Goal: Task Accomplishment & Management: Use online tool/utility

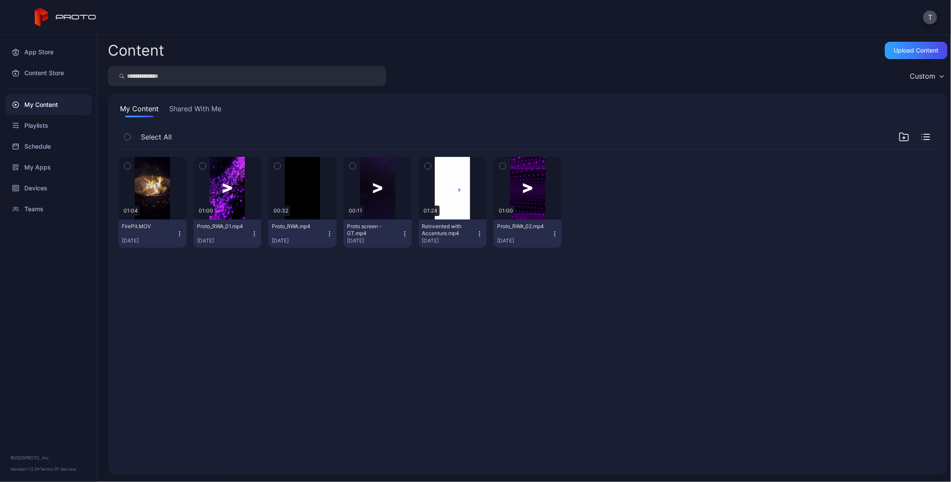
click at [707, 198] on div "Preview 01:04 FirePit.MOV [DATE] Preview 01:00 Proto_RWA_01.mp4 [DATE] Preview …" at bounding box center [527, 202] width 819 height 105
click at [899, 136] on icon "button" at bounding box center [904, 137] width 10 height 10
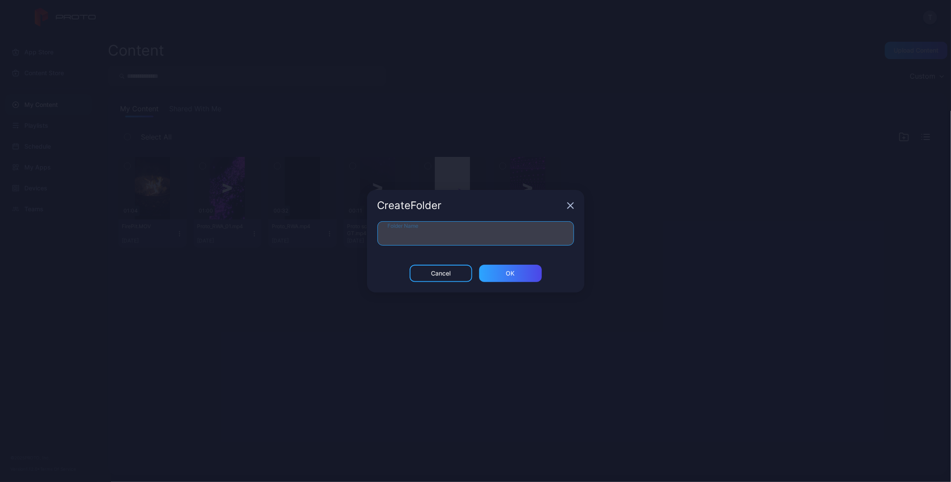
click at [472, 232] on input "Folder Name" at bounding box center [476, 233] width 197 height 24
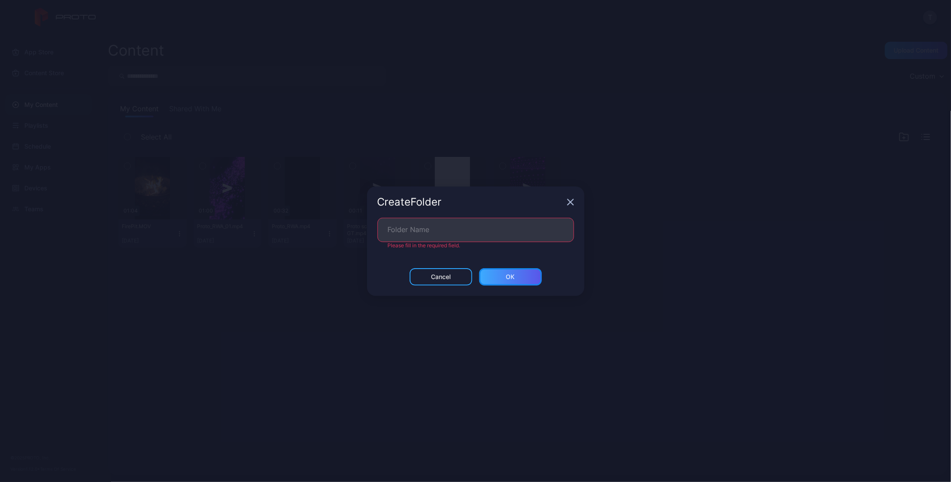
click at [538, 277] on div "ОК" at bounding box center [510, 276] width 63 height 17
click at [571, 203] on icon "button" at bounding box center [571, 202] width 6 height 6
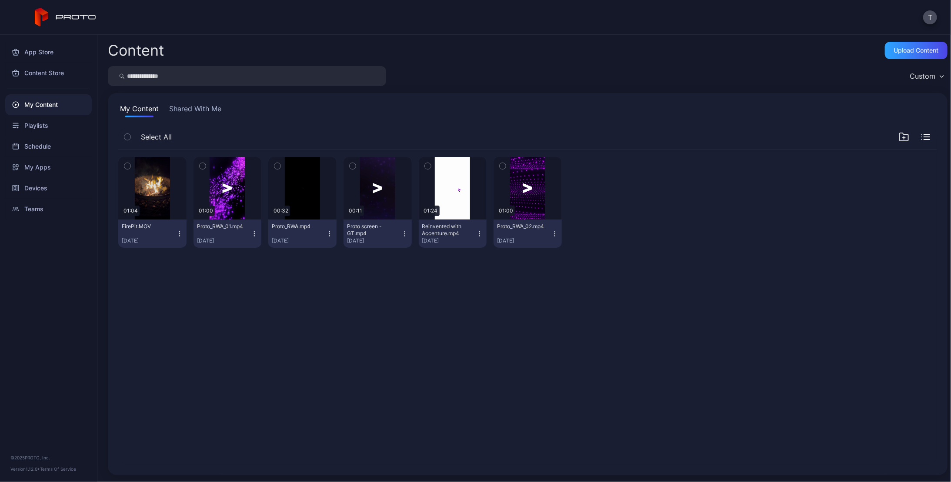
click at [595, 259] on div "Preview 01:04 FirePit.MOV [DATE] Preview 01:00 Proto_RWA_01.mp4 [DATE] Preview …" at bounding box center [527, 307] width 833 height 329
drag, startPoint x: 634, startPoint y: 227, endPoint x: 616, endPoint y: 218, distance: 19.6
click at [616, 218] on div at bounding box center [603, 202] width 68 height 91
click at [922, 138] on icon "button" at bounding box center [926, 137] width 9 height 6
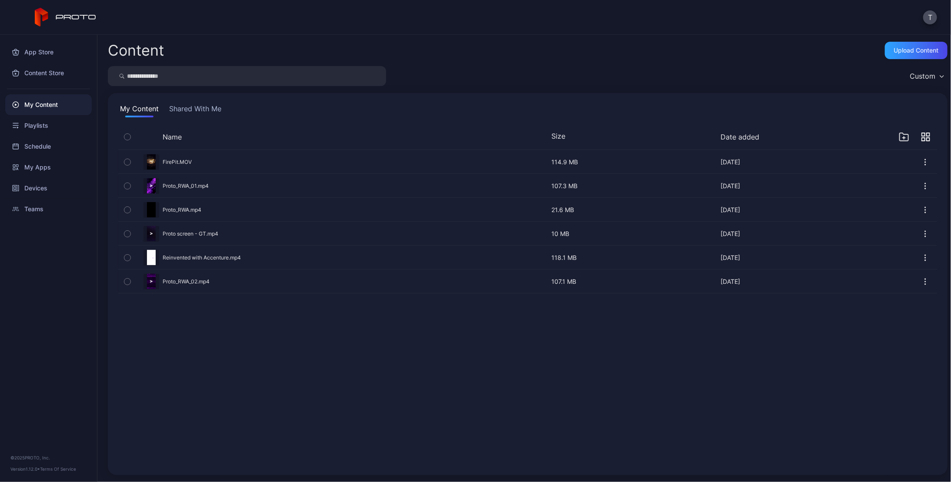
click at [927, 138] on icon "button" at bounding box center [928, 139] width 3 height 3
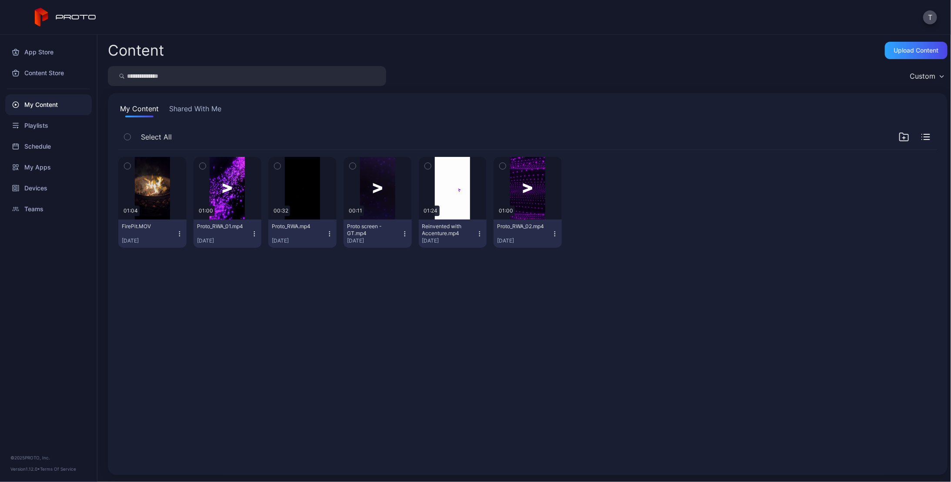
click at [841, 381] on div "Preview 01:04 FirePit.MOV [DATE] Preview 01:00 Proto_RWA_01.mp4 [DATE] Preview …" at bounding box center [527, 307] width 833 height 329
click at [244, 344] on div "Preview 01:04 FirePit.MOV [DATE] Preview 01:00 Proto_RWA_01.mp4 [DATE] Preview …" at bounding box center [527, 307] width 833 height 329
drag, startPoint x: 361, startPoint y: 316, endPoint x: 712, endPoint y: 241, distance: 358.9
click at [672, 286] on div "Preview 01:04 FirePit.MOV [DATE] Preview 01:00 Proto_RWA_01.mp4 [DATE] Preview …" at bounding box center [527, 307] width 833 height 329
click at [910, 49] on div "Upload Content" at bounding box center [916, 50] width 45 height 7
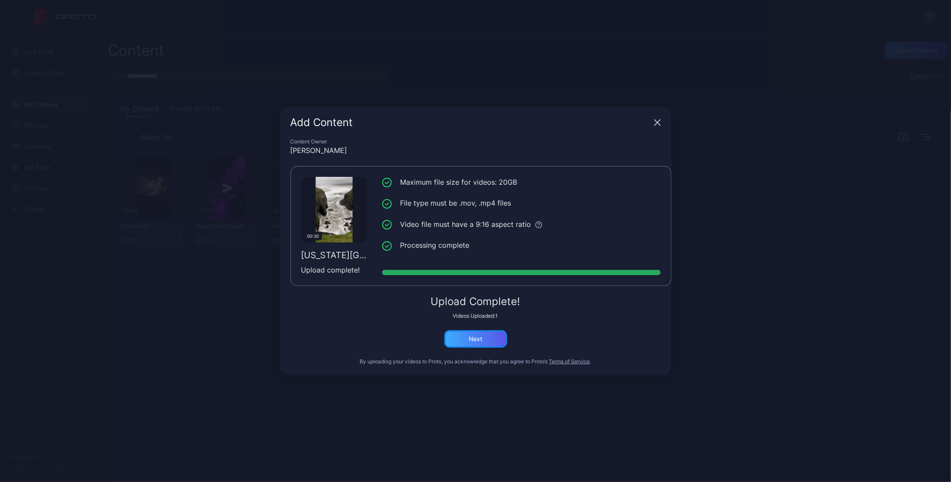
click at [475, 335] on div "Next" at bounding box center [475, 339] width 63 height 17
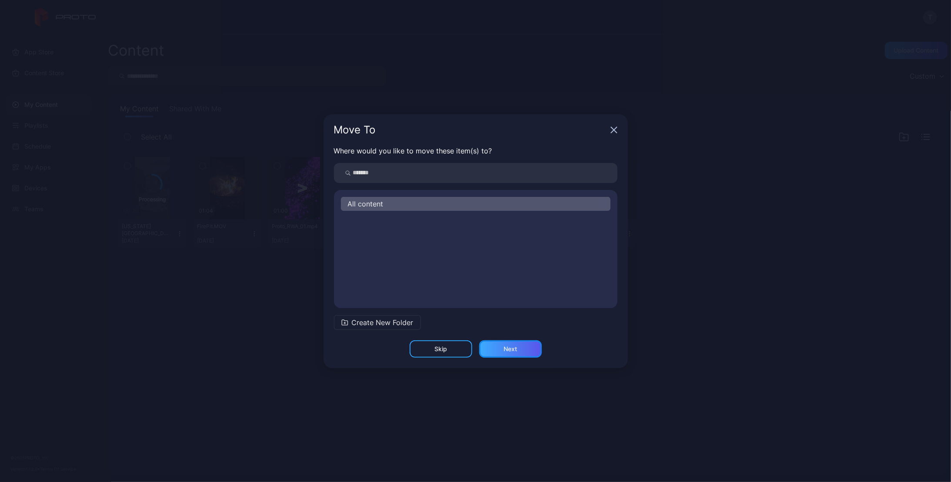
click at [521, 348] on div "Next" at bounding box center [510, 349] width 63 height 17
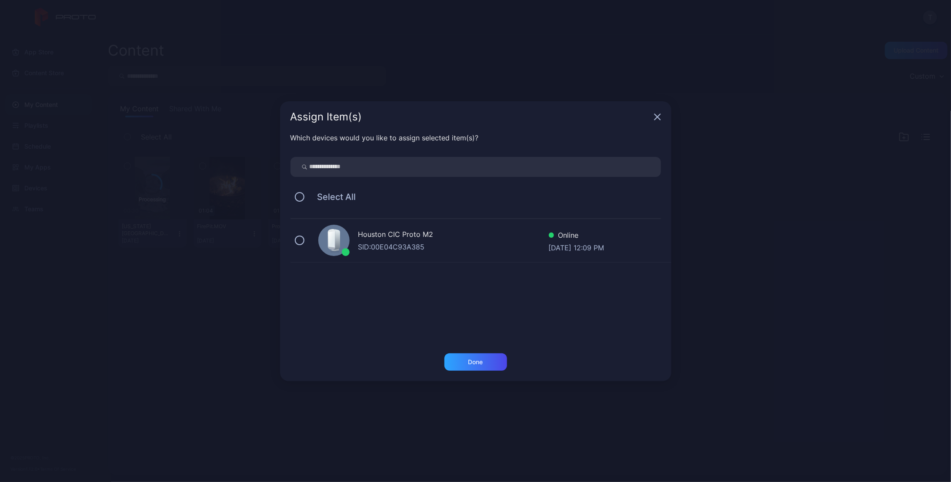
click at [656, 116] on icon "button" at bounding box center [658, 117] width 6 height 6
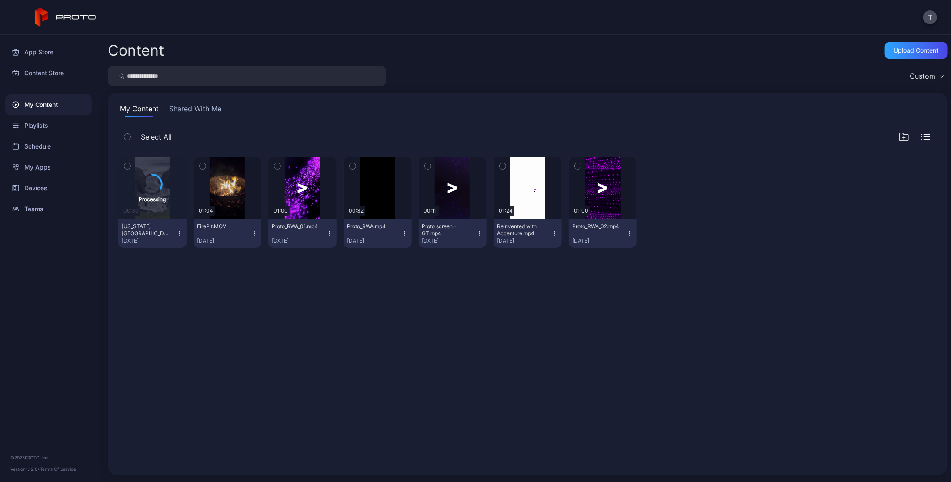
click at [478, 288] on div "Processing 00:30 [US_STATE][GEOGRAPHIC_DATA]MOV [DATE] Preview 01:04 FirePit.MO…" at bounding box center [527, 307] width 833 height 329
click at [337, 282] on div "Processing 00:30 [US_STATE][GEOGRAPHIC_DATA]MOV [DATE] Preview 01:04 FirePit.MO…" at bounding box center [527, 307] width 833 height 329
click at [267, 335] on div "Processing 00:30 [US_STATE][GEOGRAPHIC_DATA]MOV [DATE] Preview 01:04 FirePit.MO…" at bounding box center [527, 307] width 833 height 329
click at [42, 189] on div "Devices" at bounding box center [48, 188] width 87 height 21
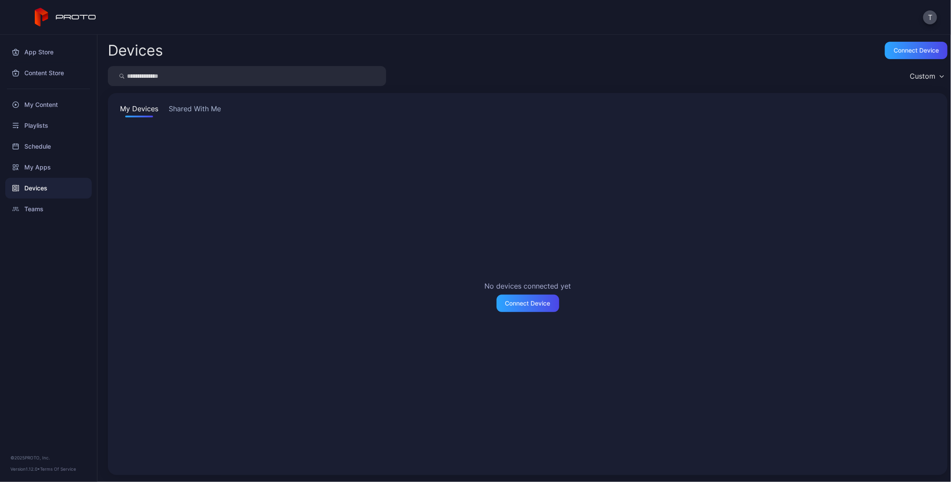
click at [211, 108] on button "Shared With Me" at bounding box center [195, 111] width 56 height 14
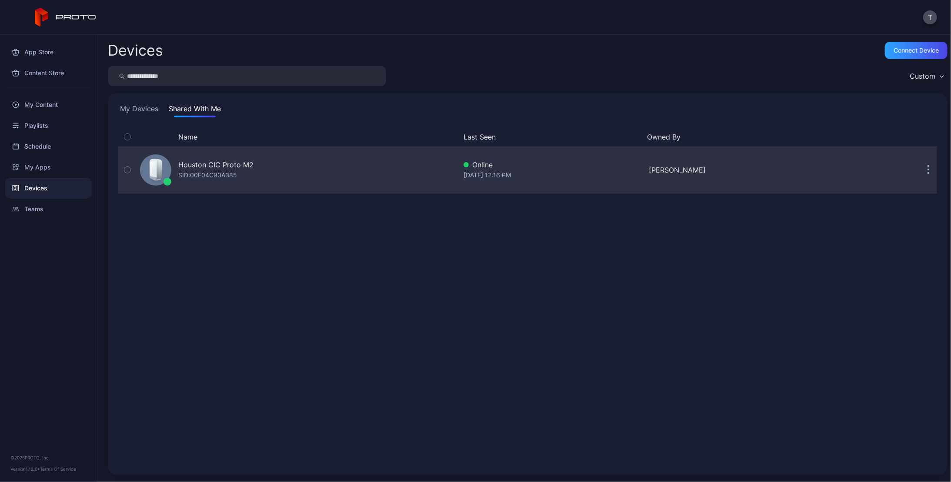
click at [223, 167] on div "Houston CIC Proto M2" at bounding box center [215, 165] width 75 height 10
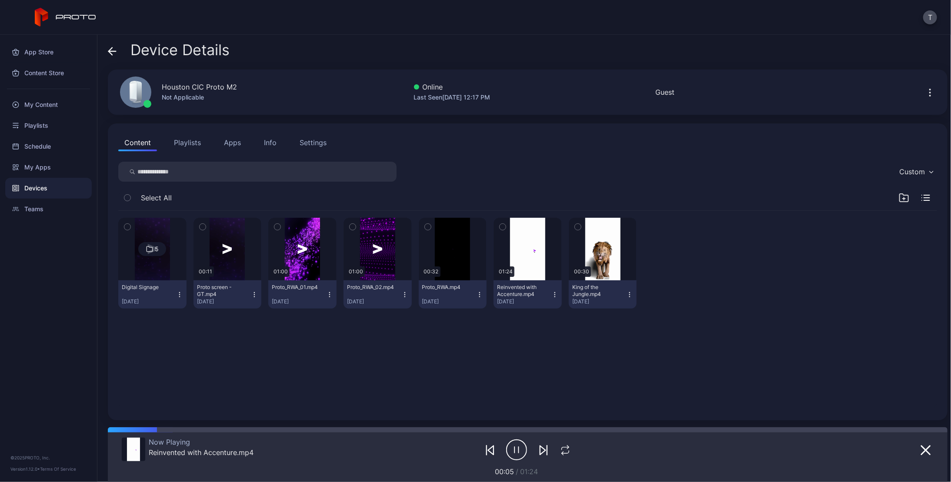
click at [930, 171] on icon "button" at bounding box center [931, 172] width 3 height 2
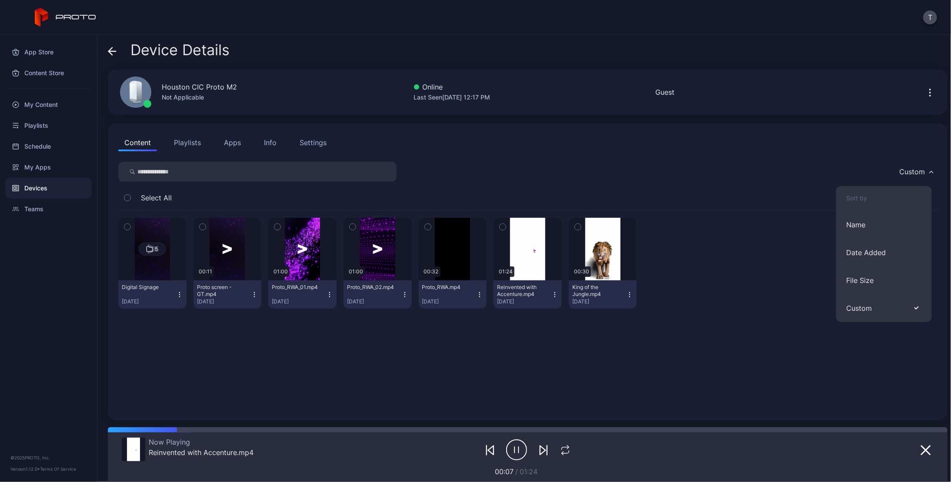
click at [929, 171] on icon "button" at bounding box center [931, 172] width 4 height 3
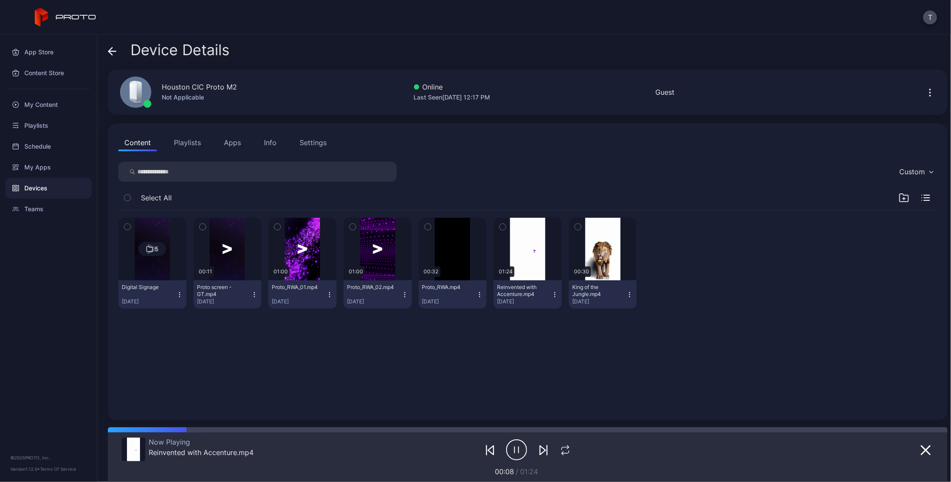
click at [696, 180] on div "Custom" at bounding box center [527, 172] width 819 height 20
click at [790, 225] on div "5 Digital Signage [DATE] 00:11 Proto screen - GT.mp4 [DATE] 01:00 Proto_RWA_01.…" at bounding box center [527, 263] width 819 height 105
click at [769, 255] on div "5 Digital Signage [DATE] 00:11 Proto screen - GT.mp4 [DATE] 01:00 Proto_RWA_01.…" at bounding box center [527, 263] width 819 height 105
click at [925, 89] on icon "button" at bounding box center [930, 92] width 10 height 10
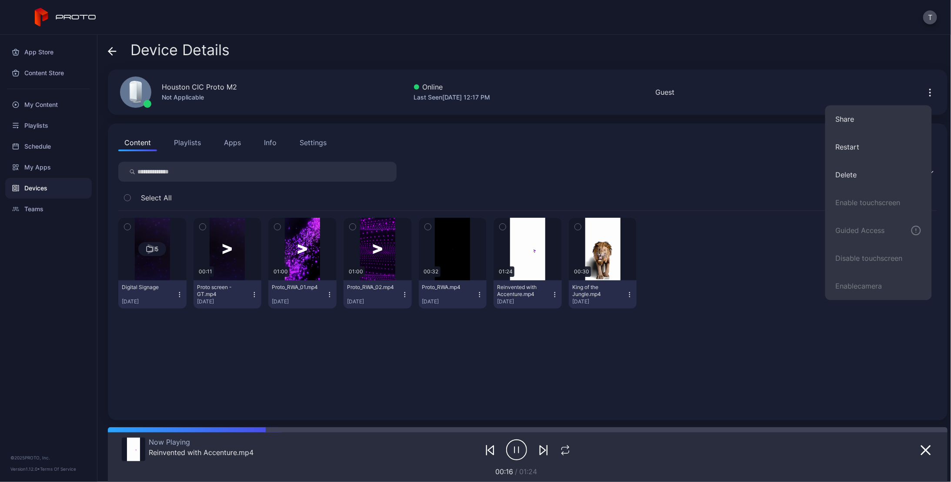
click at [925, 89] on icon "button" at bounding box center [930, 92] width 10 height 10
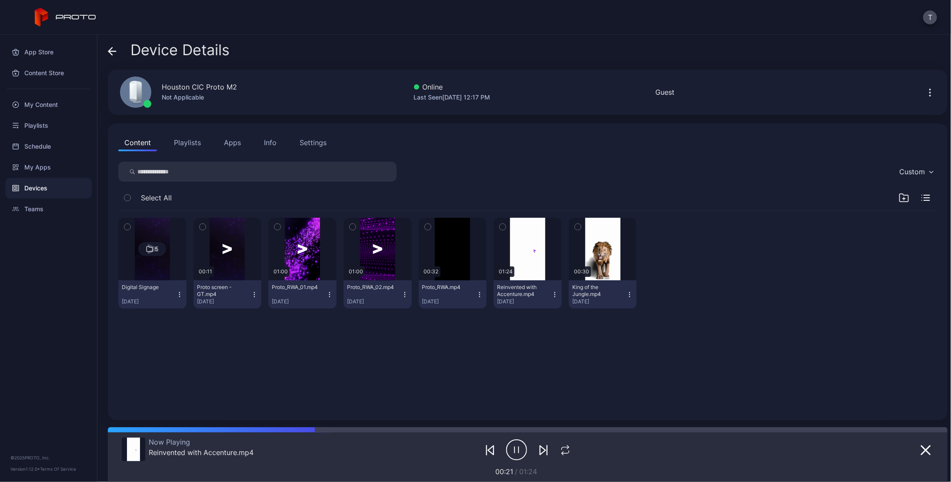
click at [192, 175] on input "search" at bounding box center [257, 172] width 278 height 20
type input "******"
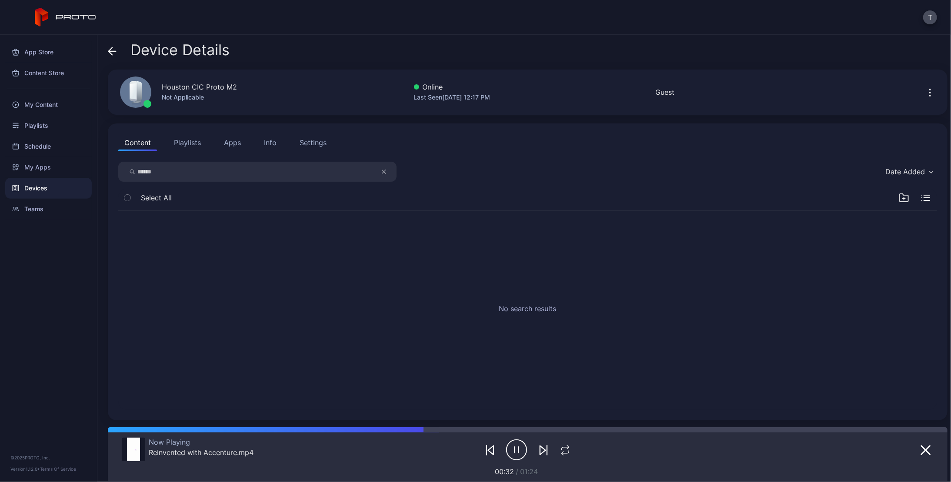
drag, startPoint x: 192, startPoint y: 175, endPoint x: -10, endPoint y: 294, distance: 234.0
click at [0, 294] on html "T App Store Content Store My Content Playlists Schedule My Apps Devices Teams ©…" at bounding box center [475, 241] width 951 height 482
click at [513, 174] on div "Date Added" at bounding box center [527, 172] width 819 height 20
click at [184, 139] on button "Playlists" at bounding box center [187, 142] width 39 height 17
click at [130, 144] on button "Content" at bounding box center [137, 142] width 39 height 17
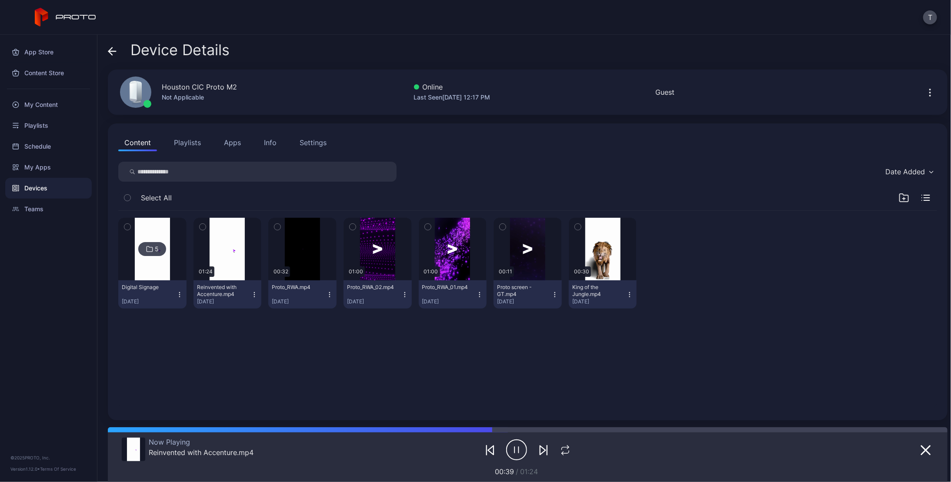
click at [150, 356] on div "5 Digital Signage [DATE] 01:24 Reinvented with Accenture.mp4 [DATE] 00:32 Proto…" at bounding box center [527, 310] width 833 height 213
click at [151, 348] on div "5 Digital Signage [DATE] 01:24 Reinvented with Accenture.mp4 [DATE] 00:32 Proto…" at bounding box center [527, 310] width 833 height 213
click at [770, 306] on div "5 Digital Signage [DATE] 01:24 Reinvented with Accenture.mp4 [DATE] 00:32 Proto…" at bounding box center [527, 263] width 819 height 105
click at [930, 93] on icon "button" at bounding box center [930, 92] width 1 height 1
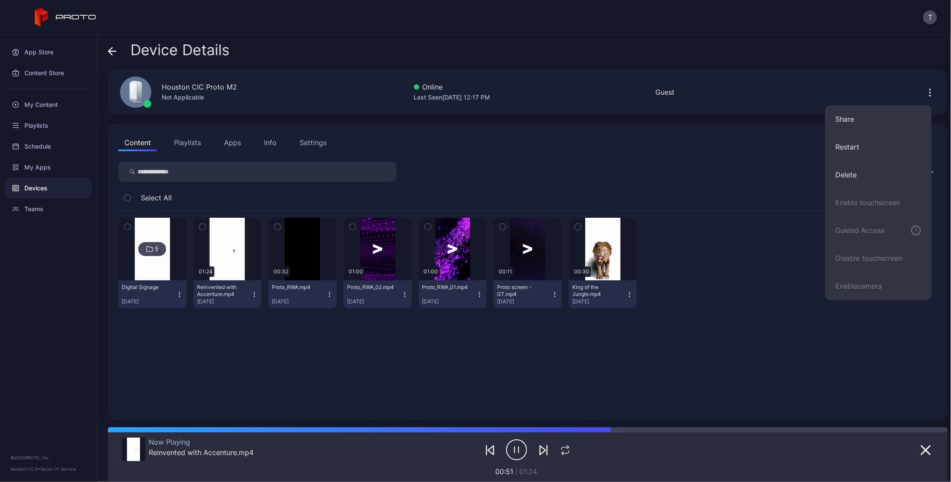
click at [930, 93] on icon "button" at bounding box center [930, 92] width 1 height 1
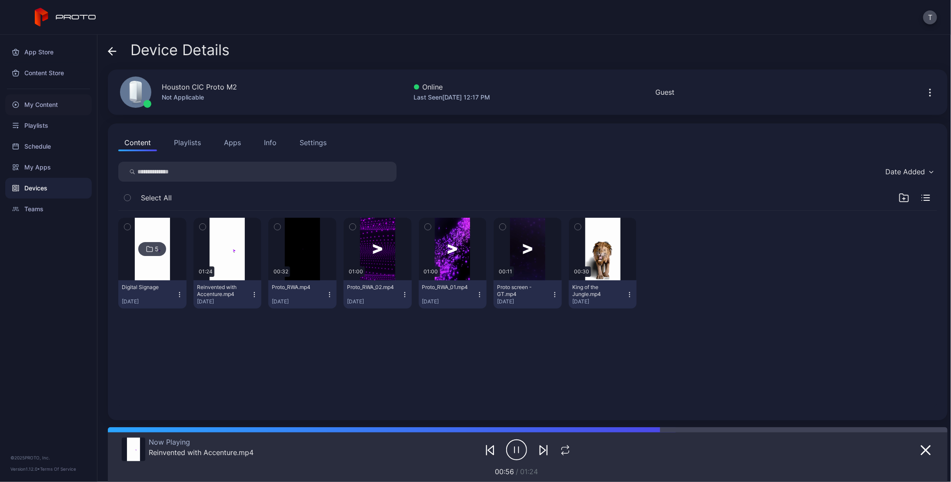
click at [47, 106] on div "My Content" at bounding box center [48, 104] width 87 height 21
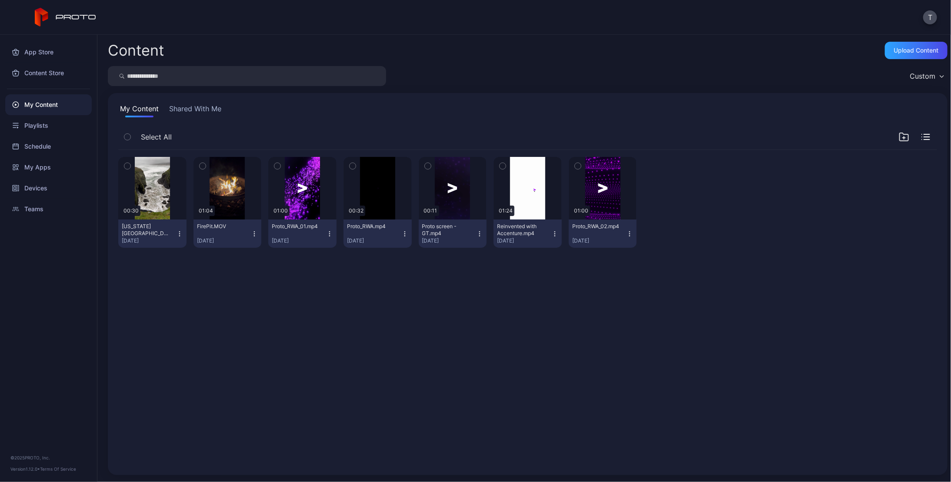
click at [179, 232] on icon "button" at bounding box center [179, 231] width 0 height 0
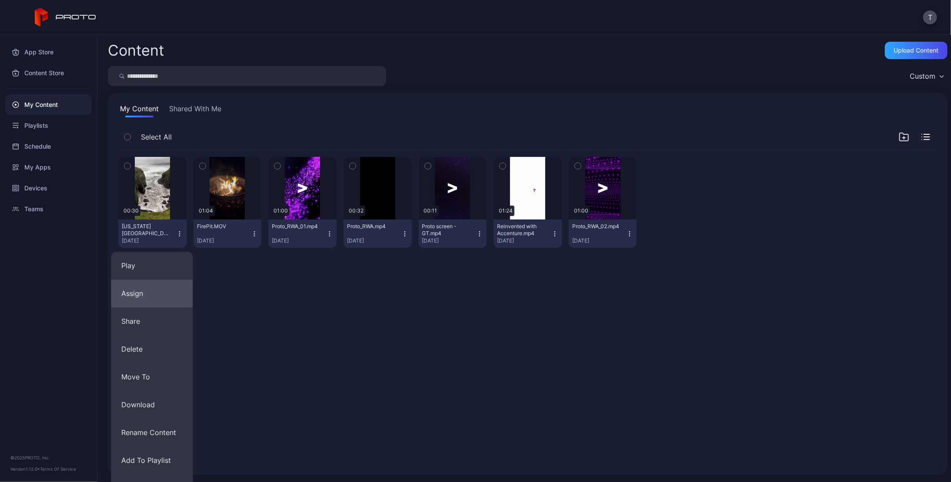
click at [139, 294] on button "Assign" at bounding box center [152, 294] width 82 height 28
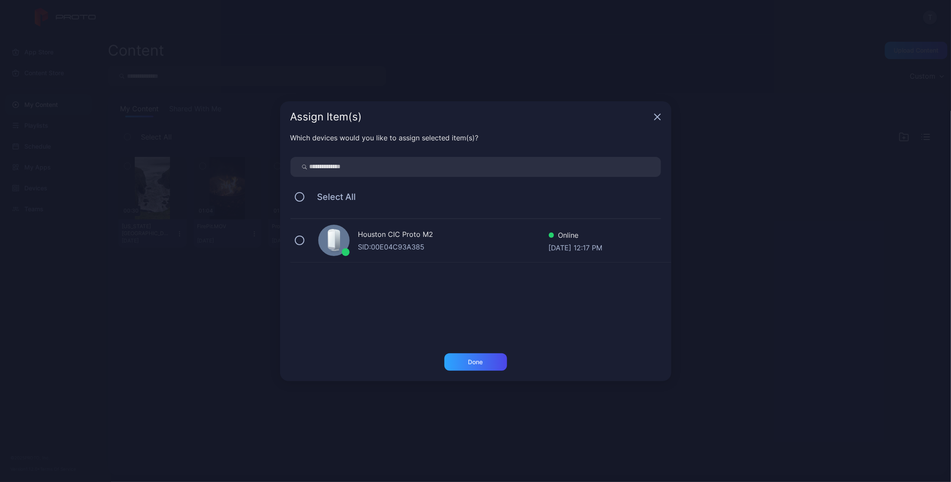
click at [413, 236] on div "Houston CIC Proto M2" at bounding box center [453, 235] width 190 height 13
click at [475, 363] on div "Done" at bounding box center [475, 362] width 15 height 7
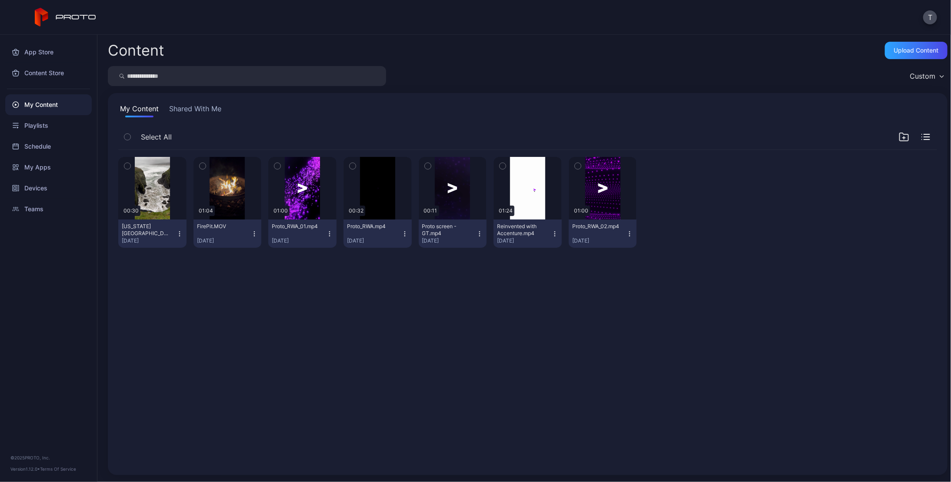
click at [329, 332] on div "Preview 00:30 [US_STATE][GEOGRAPHIC_DATA]MOV [DATE] Preview 01:04 FirePit.MOV […" at bounding box center [527, 307] width 833 height 329
click at [162, 197] on div "Preview" at bounding box center [152, 188] width 68 height 63
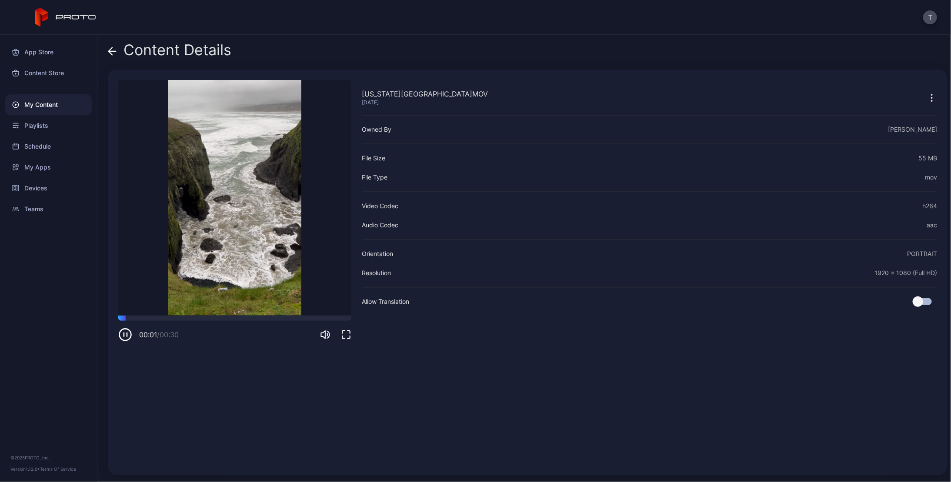
click at [110, 53] on icon at bounding box center [110, 50] width 3 height 7
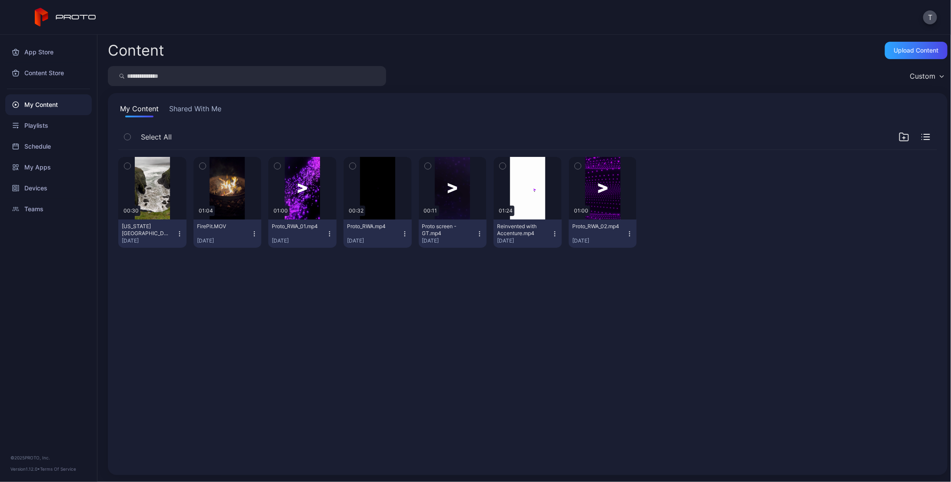
click at [176, 232] on icon "button" at bounding box center [179, 234] width 7 height 7
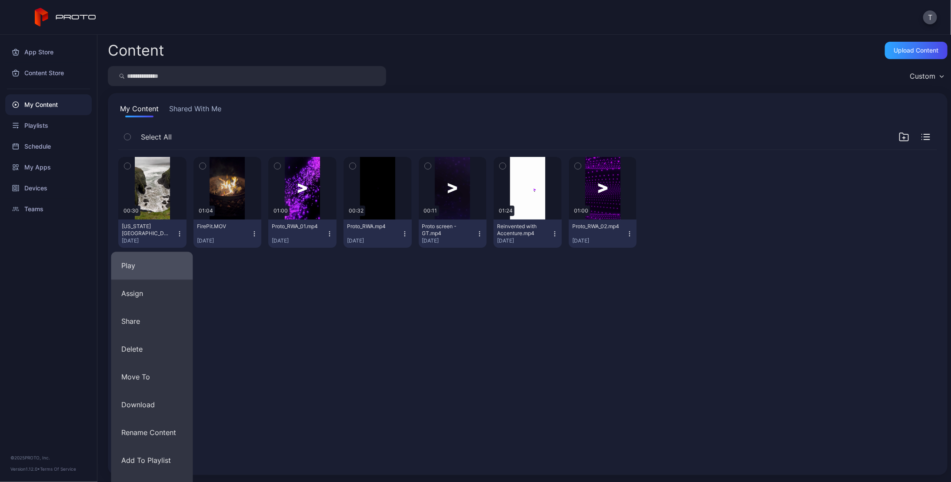
click at [128, 263] on button "Play" at bounding box center [152, 266] width 82 height 28
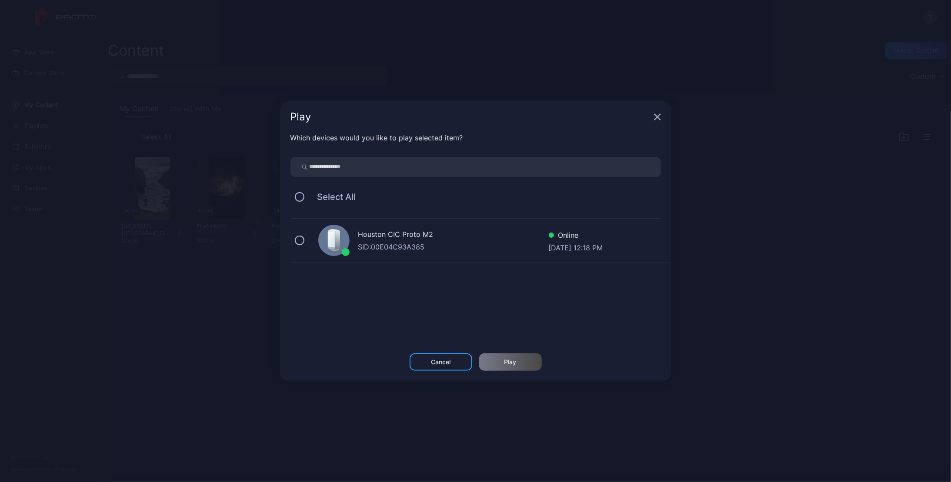
click at [391, 242] on div "SID: 00E04C93A385" at bounding box center [453, 247] width 190 height 10
click at [513, 361] on div "Play" at bounding box center [511, 362] width 12 height 7
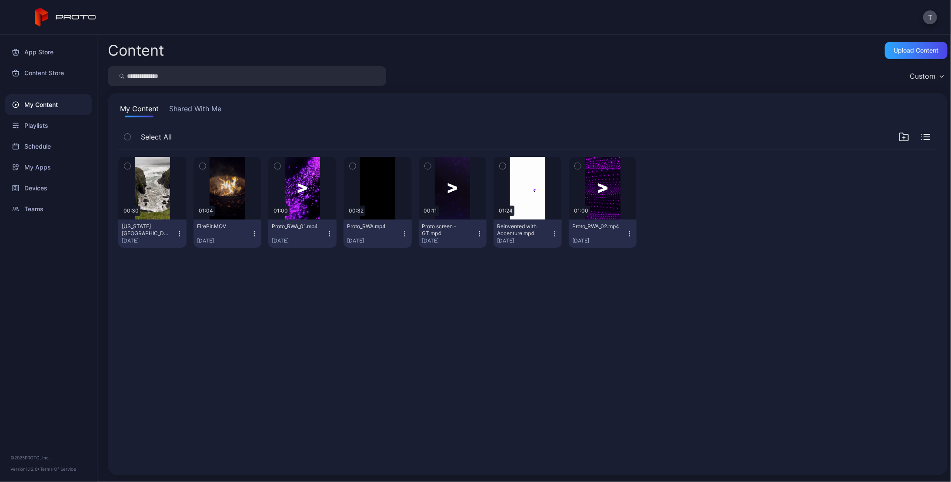
click at [296, 331] on div "Preview 00:30 [US_STATE][GEOGRAPHIC_DATA]MOV [DATE] Preview 01:04 FirePit.MOV […" at bounding box center [527, 307] width 833 height 329
click at [37, 187] on div "Devices" at bounding box center [48, 188] width 87 height 21
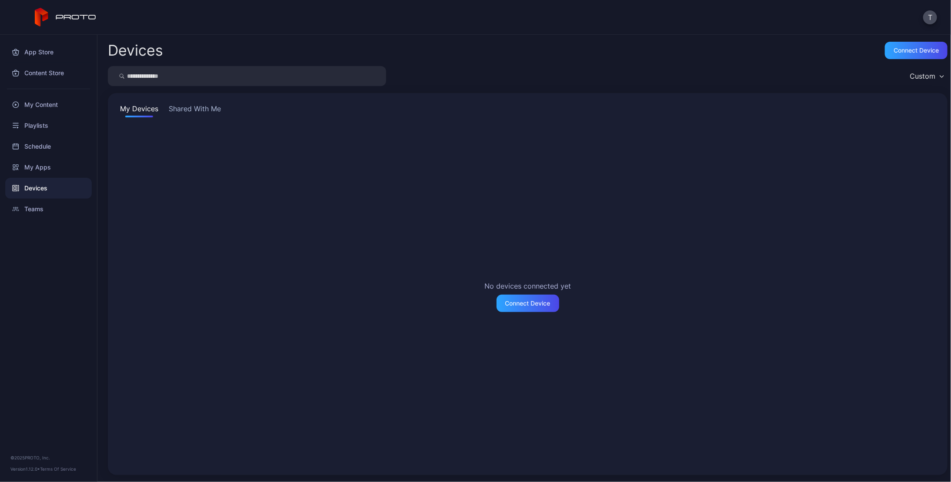
click at [205, 97] on div "My Devices Shared With Me No devices connected yet Connect Device" at bounding box center [528, 284] width 840 height 382
click at [204, 102] on div "My Devices Shared With Me No devices connected yet Connect Device" at bounding box center [528, 284] width 840 height 382
click at [203, 107] on button "Shared With Me" at bounding box center [195, 111] width 56 height 14
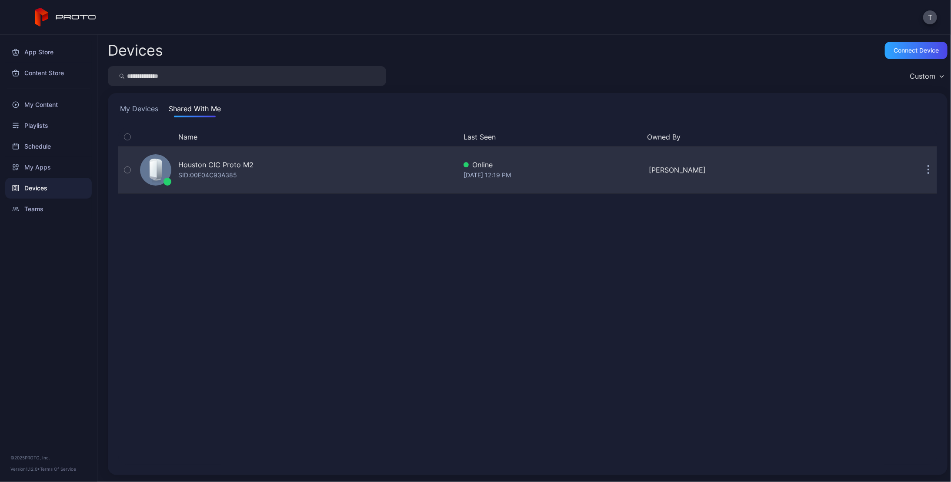
click at [212, 162] on div "Houston CIC Proto M2" at bounding box center [215, 165] width 75 height 10
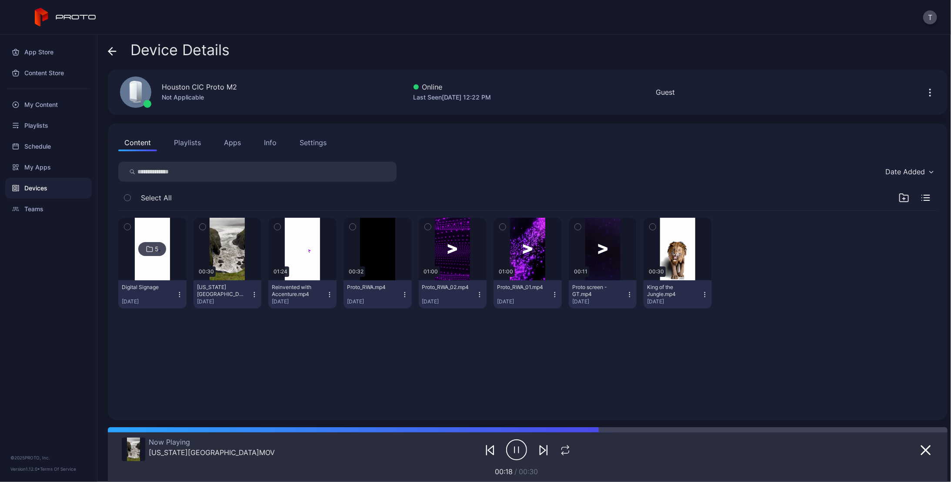
click at [520, 452] on icon "button" at bounding box center [516, 450] width 21 height 22
click at [292, 388] on div "5 Digital Signage [DATE] 00:30 [US_STATE][GEOGRAPHIC_DATA]MOV [DATE] 01:24 Rein…" at bounding box center [527, 310] width 833 height 213
click at [251, 294] on icon "button" at bounding box center [254, 294] width 7 height 7
click at [230, 323] on button "Unassign" at bounding box center [226, 327] width 74 height 28
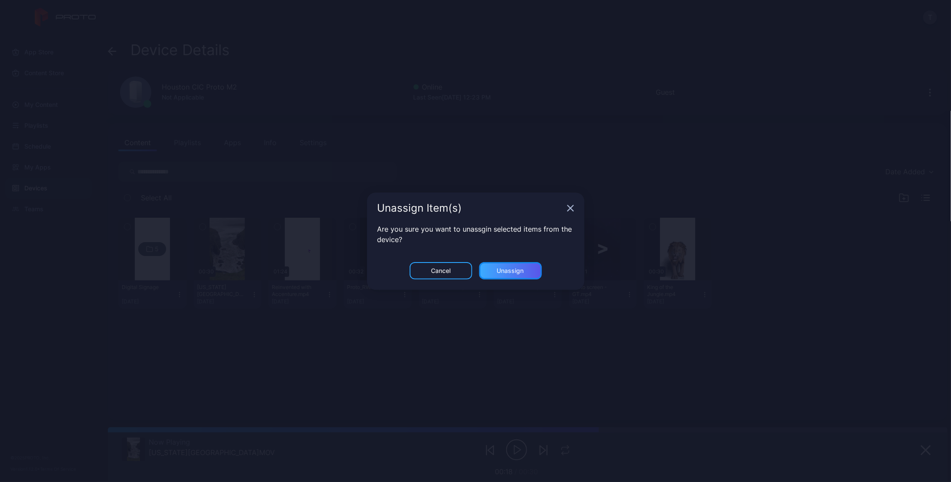
click at [519, 269] on div "Unassign" at bounding box center [510, 270] width 27 height 7
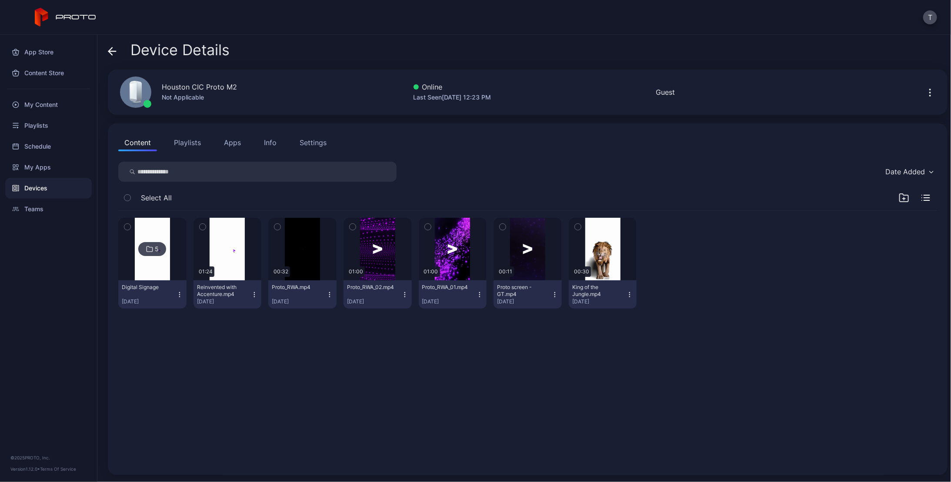
click at [305, 361] on div "5 Digital Signage [DATE] 01:24 Reinvented with Accenture.mp4 [DATE] 00:32 Proto…" at bounding box center [527, 338] width 833 height 268
click at [227, 248] on div "button" at bounding box center [227, 249] width 4 height 5
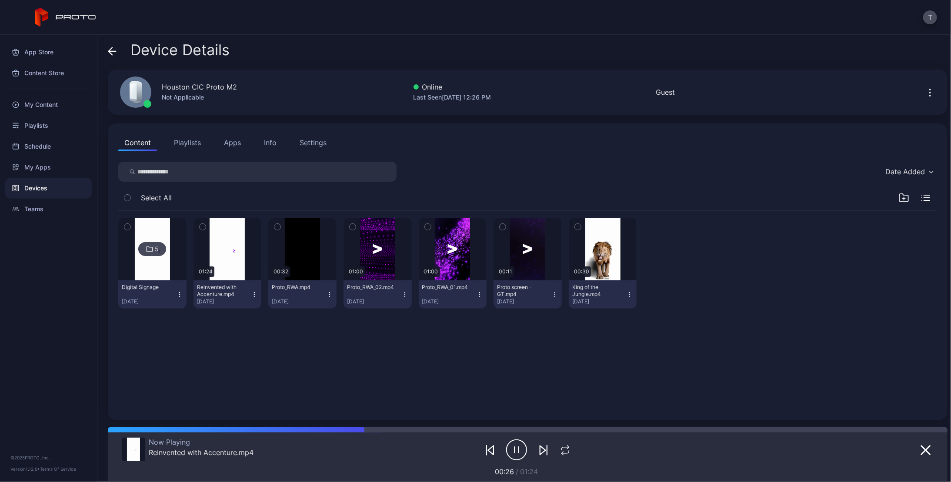
click at [155, 249] on div "5" at bounding box center [157, 249] width 4 height 8
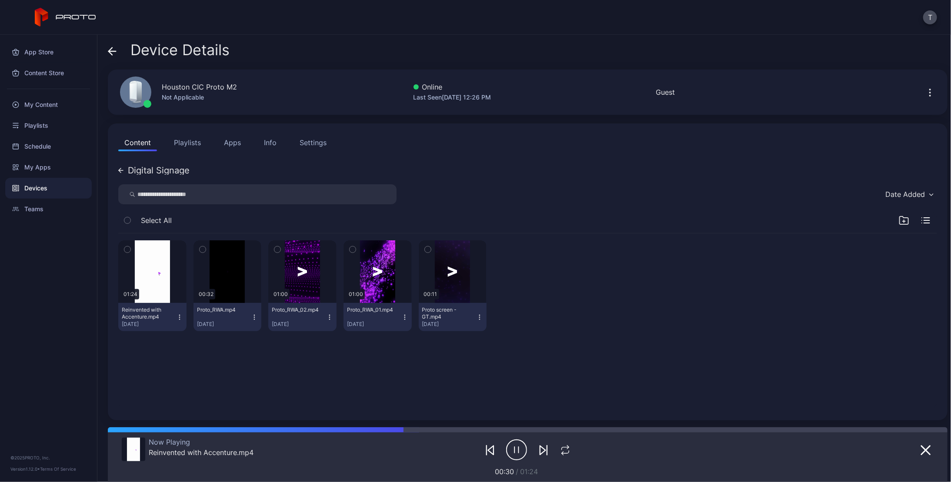
click at [121, 169] on icon at bounding box center [120, 170] width 5 height 5
